Goal: Find specific page/section: Find specific page/section

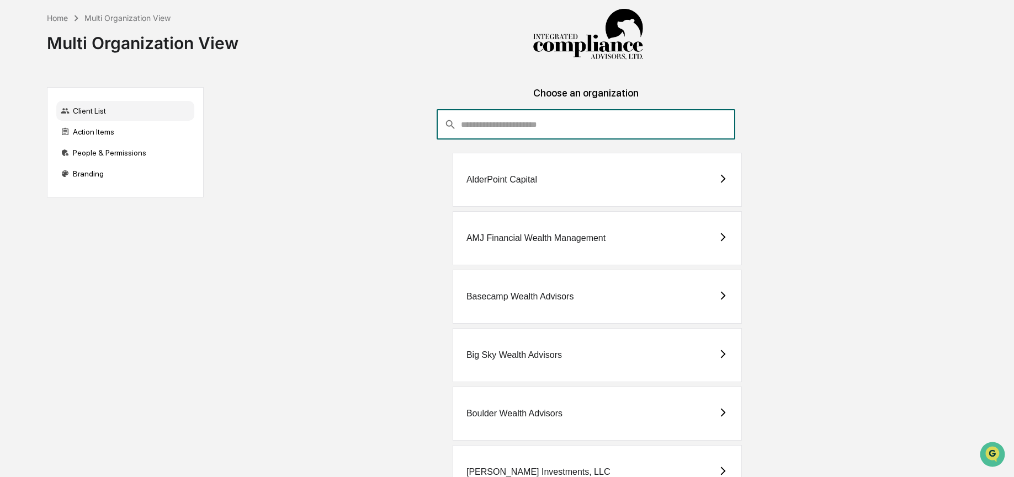
click at [500, 124] on input "consultant-dashboard__filter-organizations-search-bar" at bounding box center [598, 125] width 274 height 30
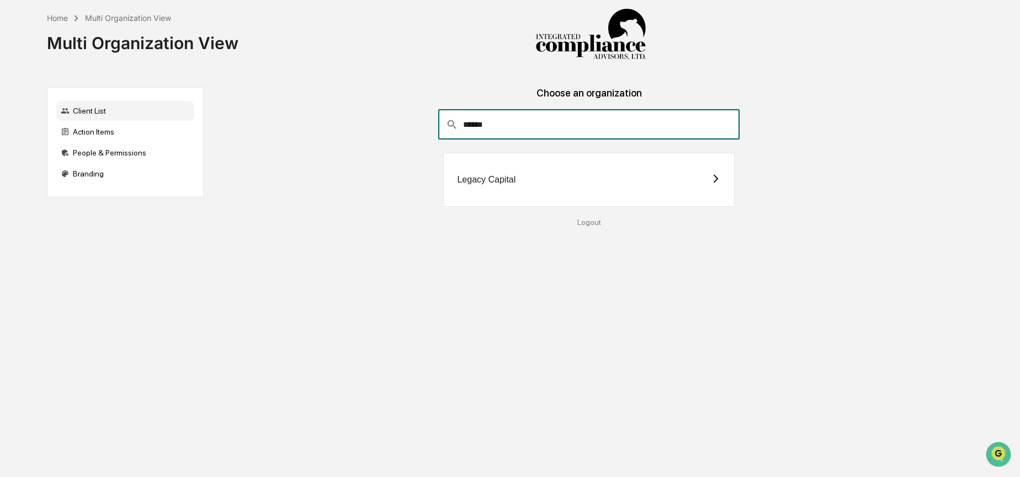
type input "******"
click at [492, 183] on div "Legacy Capital" at bounding box center [486, 180] width 58 height 10
